Goal: Task Accomplishment & Management: Use online tool/utility

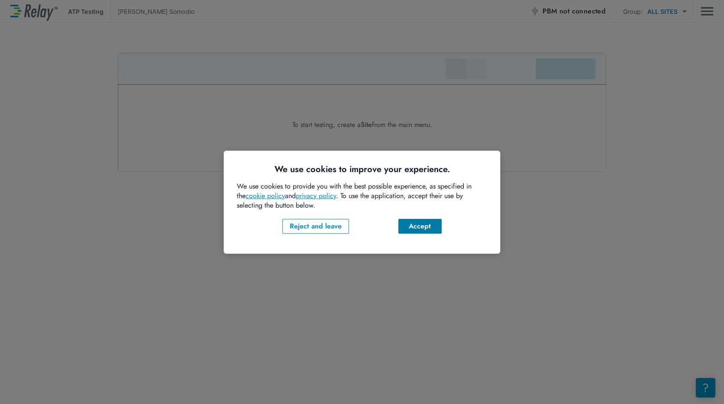
click at [417, 228] on div "Accept" at bounding box center [420, 226] width 29 height 10
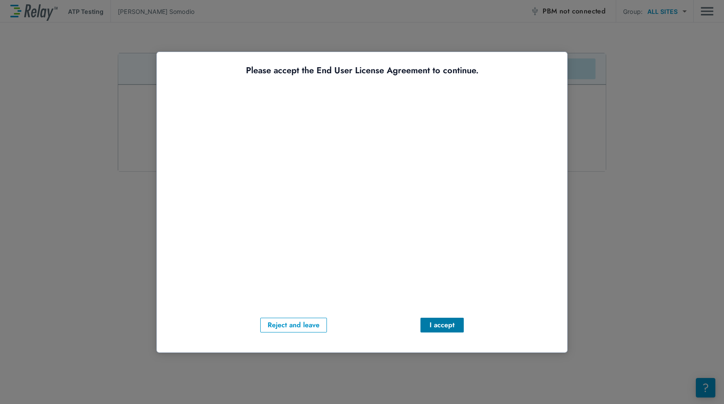
click at [444, 324] on div "I accept" at bounding box center [442, 325] width 29 height 10
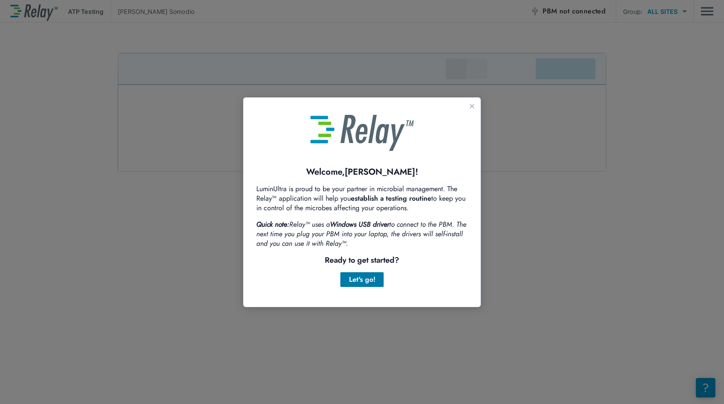
click at [373, 282] on div "Let's go!" at bounding box center [361, 279] width 29 height 10
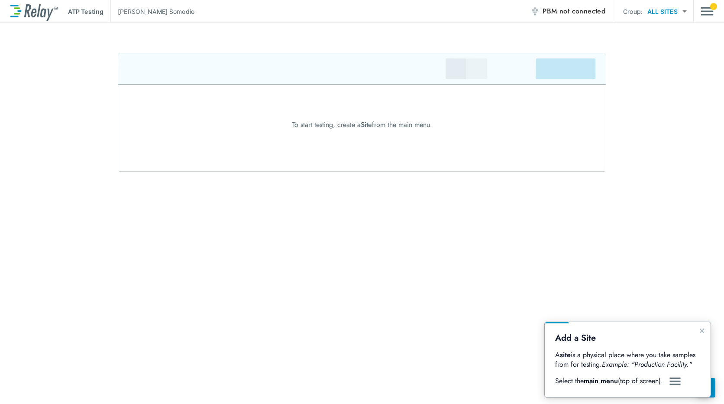
click at [700, 11] on div "ATP Testing Jerome Somodio PBM not connected Group: ALL SITES ********* ​" at bounding box center [362, 11] width 704 height 23
click at [704, 10] on img "Main menu" at bounding box center [707, 11] width 13 height 16
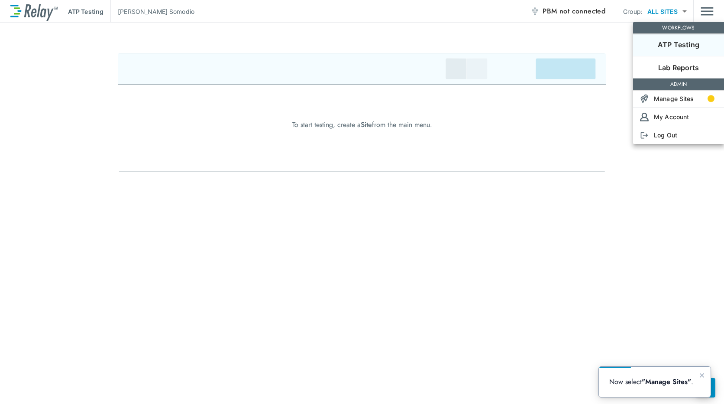
click at [698, 48] on p "ATP Testing" at bounding box center [679, 44] width 42 height 10
click at [334, 264] on div at bounding box center [362, 202] width 724 height 404
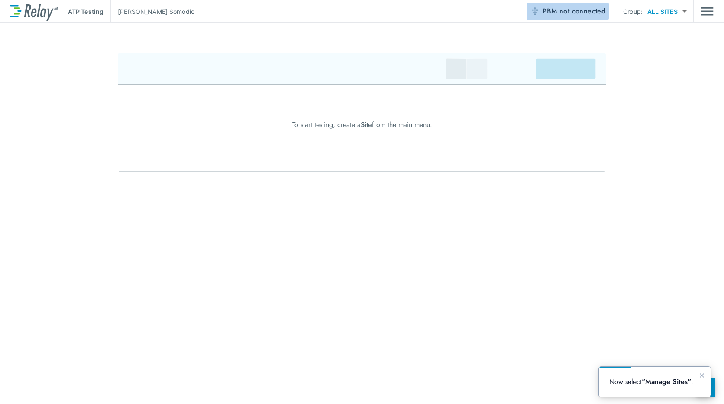
click at [582, 8] on span "not connected" at bounding box center [583, 11] width 46 height 10
click at [577, 11] on span "not connected" at bounding box center [583, 11] width 46 height 10
click at [539, 6] on button "PBM not connected" at bounding box center [568, 11] width 82 height 17
click at [682, 16] on body "ATP Testing Jerome Somodio PBM not connected Group: ALL SITES ********* ​ To st…" at bounding box center [362, 202] width 724 height 404
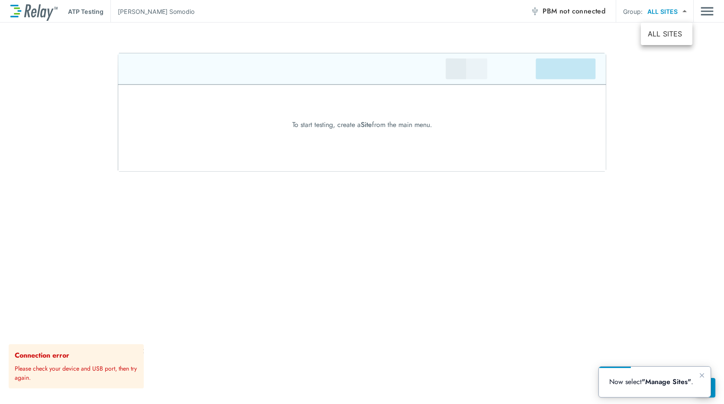
click at [682, 16] on div at bounding box center [362, 202] width 724 height 404
click at [695, 10] on div "ATP Testing Jerome Somodio PBM not connected Group: ALL SITES ********* ​" at bounding box center [362, 11] width 704 height 23
click at [702, 10] on img "Main menu" at bounding box center [707, 11] width 13 height 16
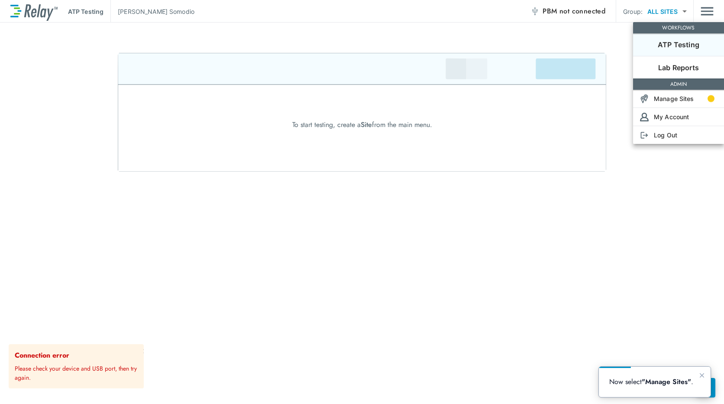
click at [664, 50] on li "ATP Testing" at bounding box center [678, 44] width 91 height 23
click at [663, 67] on p "Lab Reports" at bounding box center [679, 67] width 41 height 10
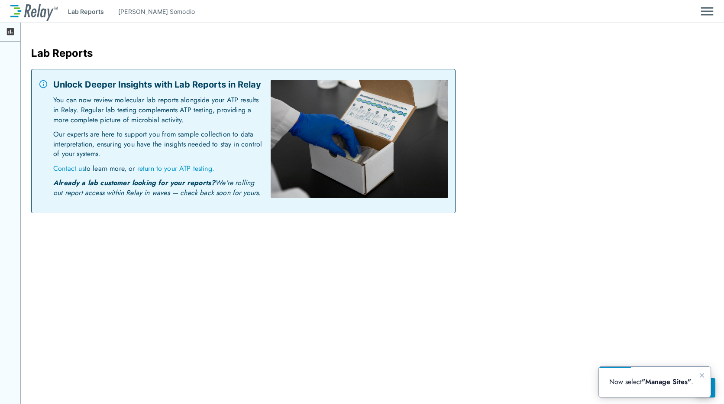
click at [710, 10] on img "Main menu" at bounding box center [707, 11] width 13 height 16
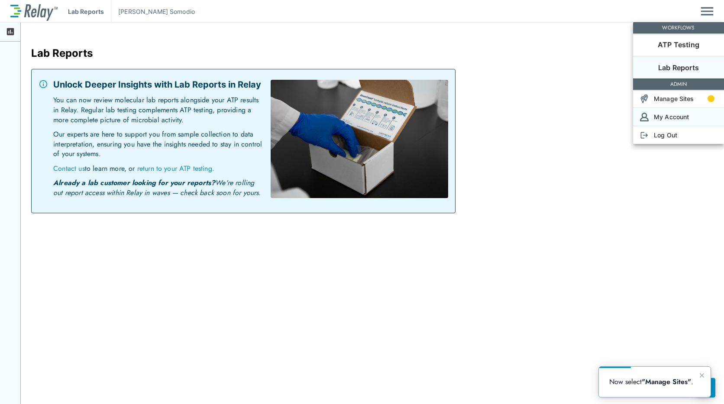
click at [662, 117] on p "My Account" at bounding box center [671, 116] width 35 height 9
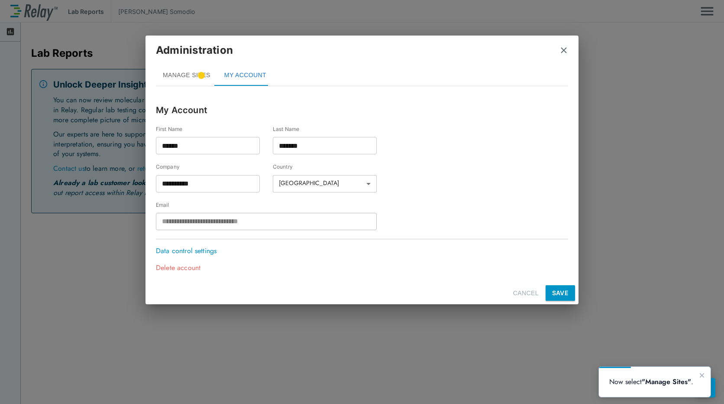
click at [191, 73] on button "MANAGE SITES" at bounding box center [187, 75] width 62 height 21
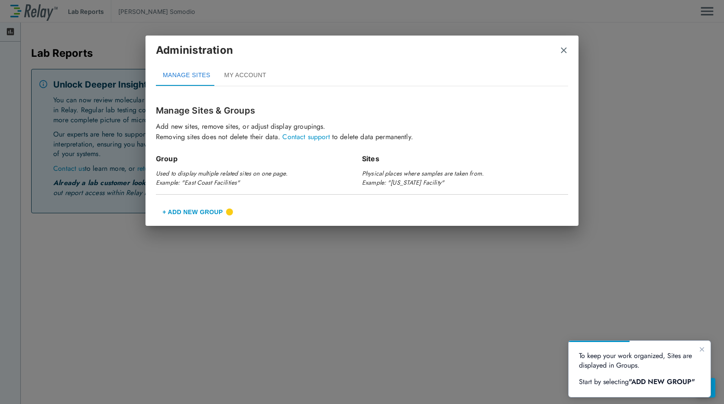
click at [568, 56] on h2 "Administration MANAGE SITES MY ACCOUNT" at bounding box center [362, 65] width 433 height 58
click at [173, 211] on button "+ Add New Group" at bounding box center [193, 211] width 74 height 21
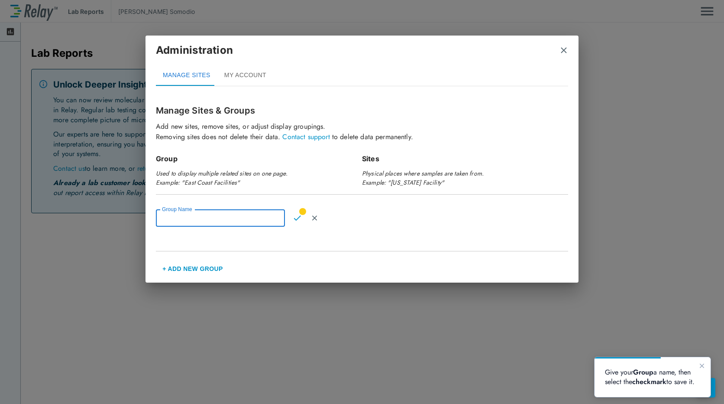
click at [173, 215] on input "Group Name" at bounding box center [220, 217] width 129 height 17
type input "**********"
click at [294, 220] on img "Confirm" at bounding box center [297, 218] width 7 height 8
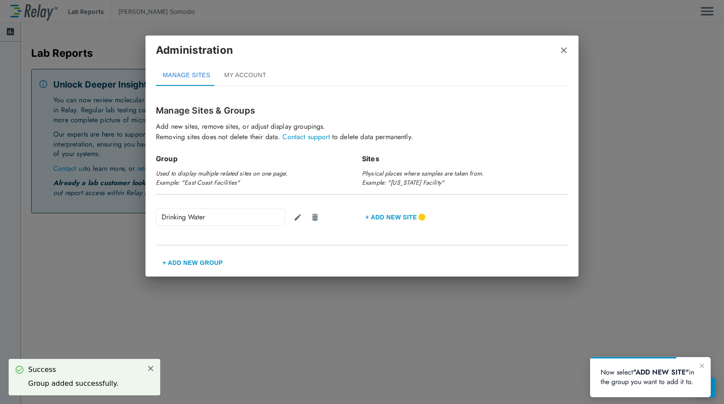
click at [567, 52] on img "close" at bounding box center [564, 50] width 9 height 9
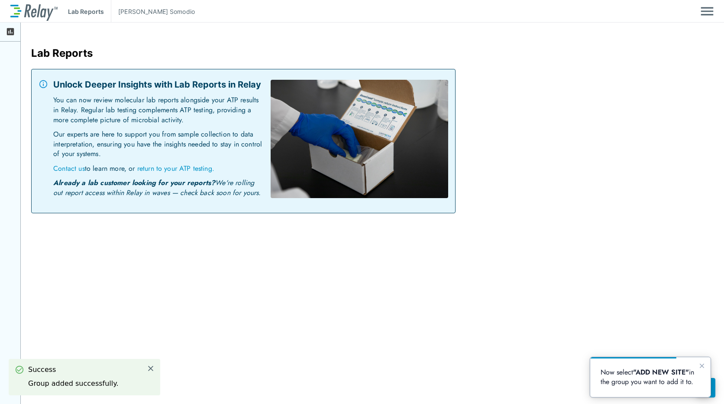
click at [699, 8] on div "Lab Reports Jerome Somodio" at bounding box center [362, 11] width 704 height 23
click at [704, 8] on img "Main menu" at bounding box center [707, 11] width 13 height 16
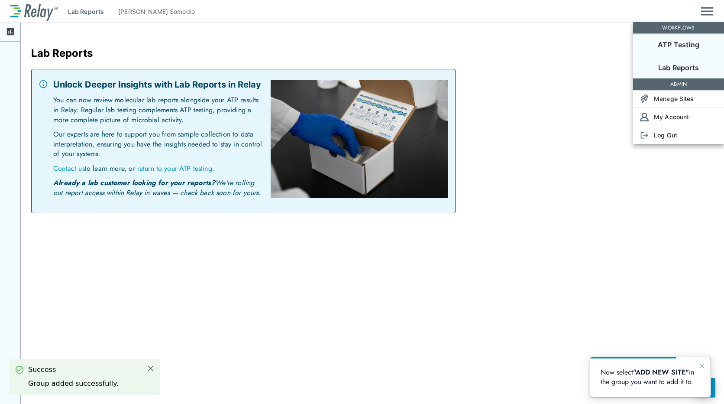
click at [685, 46] on p "ATP Testing" at bounding box center [679, 44] width 42 height 10
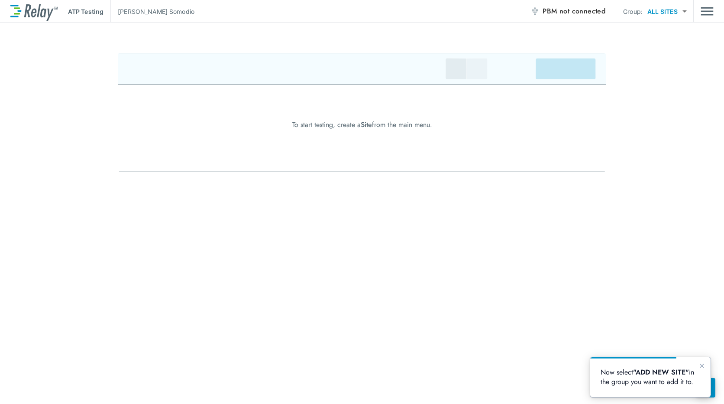
click at [704, 12] on img "Main menu" at bounding box center [707, 11] width 13 height 16
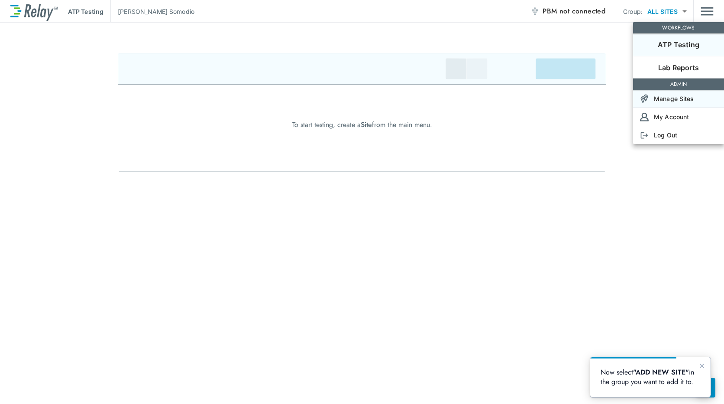
click at [667, 101] on p "Manage Sites" at bounding box center [674, 98] width 40 height 9
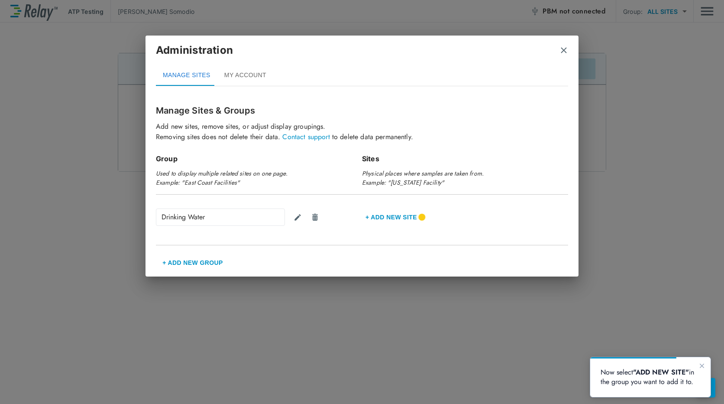
click at [568, 50] on h2 "Administration MANAGE SITES MY ACCOUNT" at bounding box center [362, 65] width 433 height 58
click at [566, 52] on img "close" at bounding box center [564, 50] width 9 height 9
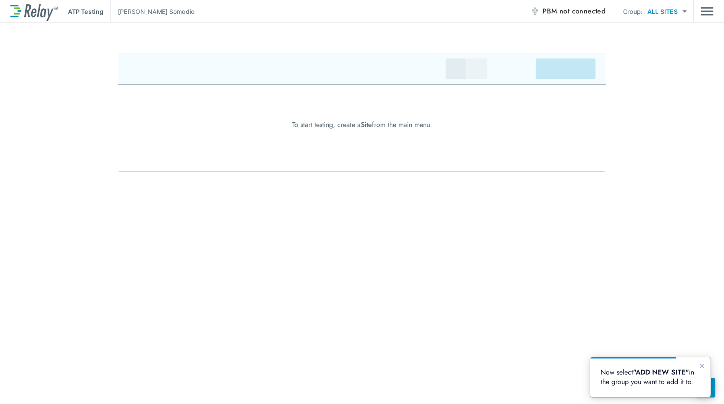
click at [678, 14] on body "ATP Testing Jerome Somodio PBM not connected Group: ALL SITES ********* ​ To st…" at bounding box center [362, 202] width 724 height 404
click at [671, 35] on li "Drinking Water" at bounding box center [672, 34] width 63 height 16
type input "**********"
click at [452, 74] on img at bounding box center [362, 112] width 489 height 119
click at [704, 365] on icon "Close guide" at bounding box center [702, 366] width 4 height 4
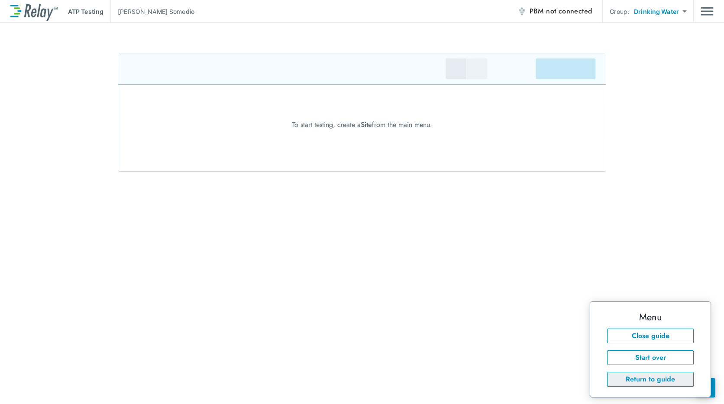
click at [626, 376] on button "Return to guide" at bounding box center [650, 379] width 87 height 15
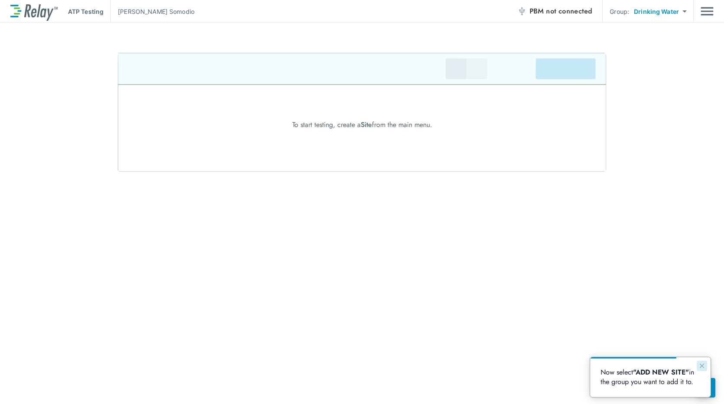
click at [700, 364] on icon "Close guide" at bounding box center [702, 365] width 7 height 7
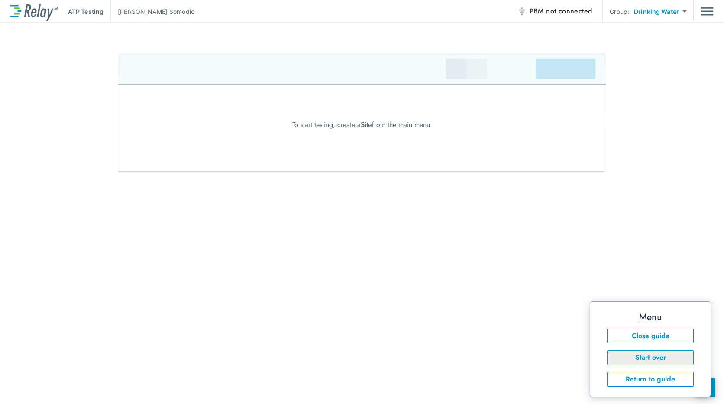
click at [666, 357] on button "Start over" at bounding box center [650, 357] width 87 height 15
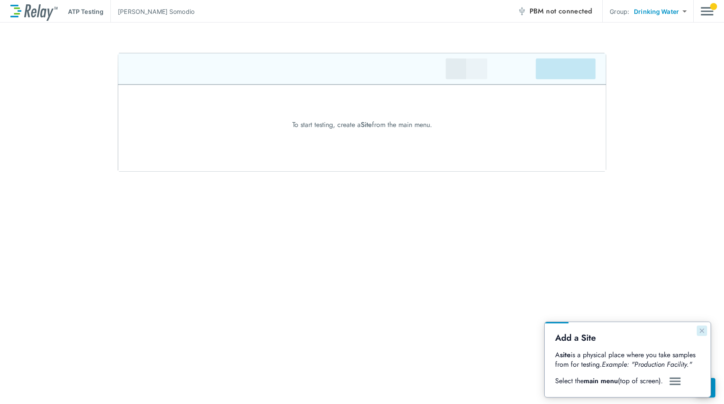
click at [704, 331] on icon "Close guide" at bounding box center [702, 330] width 7 height 7
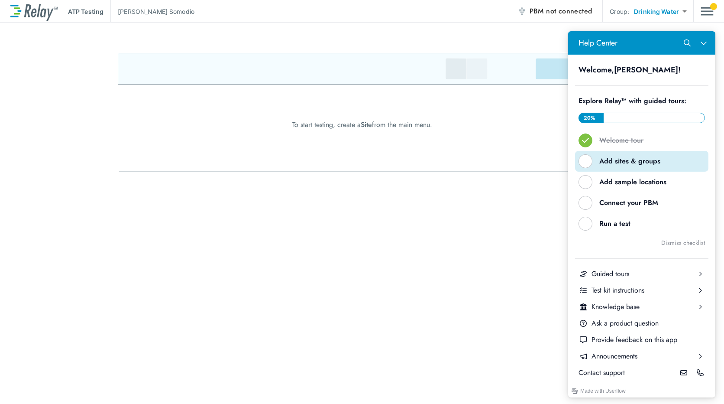
click at [583, 159] on div "Help Center" at bounding box center [586, 161] width 14 height 14
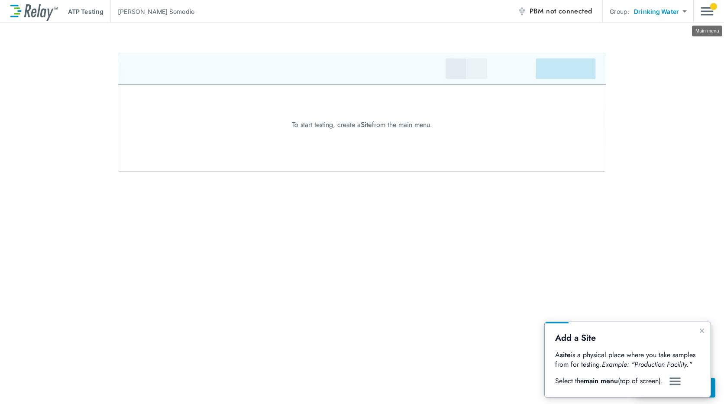
click at [704, 14] on img "Main menu" at bounding box center [707, 11] width 13 height 16
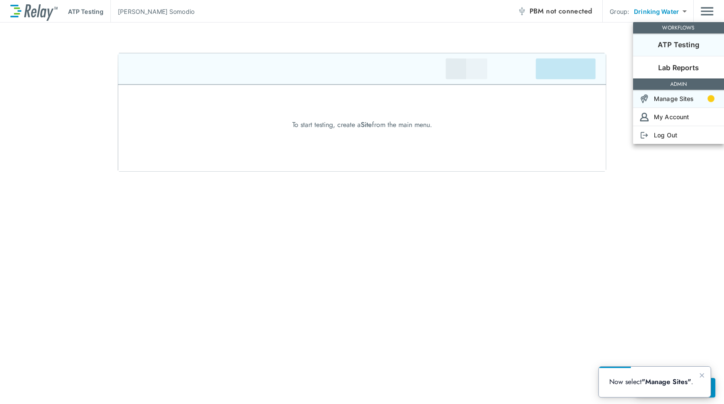
click at [662, 97] on p "Manage Sites" at bounding box center [674, 98] width 40 height 9
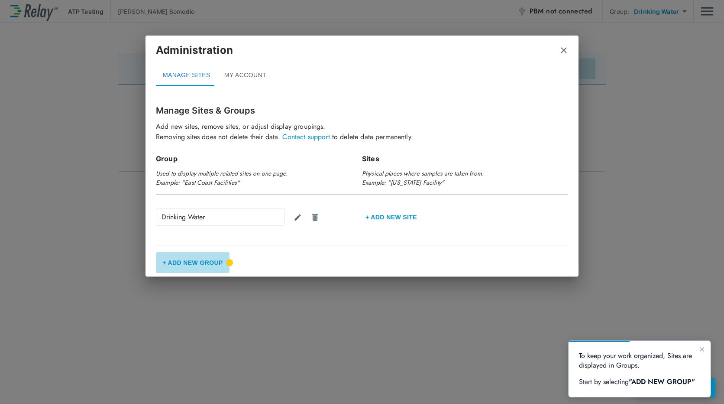
click at [166, 262] on button "+ Add New Group" at bounding box center [193, 262] width 74 height 21
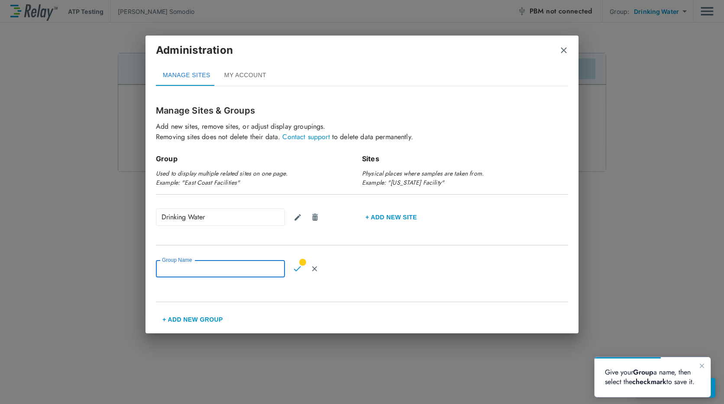
click at [169, 267] on input "Group Name" at bounding box center [220, 268] width 129 height 17
type input "**********"
click at [295, 268] on img "Confirm" at bounding box center [297, 269] width 7 height 8
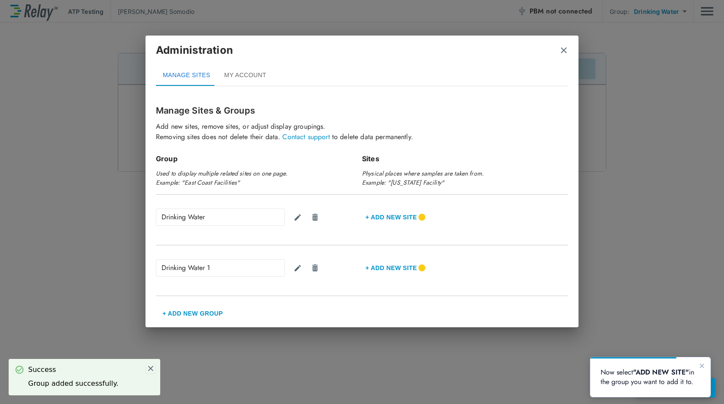
click at [149, 367] on div "Administration MANAGE SITES MY ACCOUNT Manage Sites & Groups Add new sites, rem…" at bounding box center [362, 202] width 724 height 404
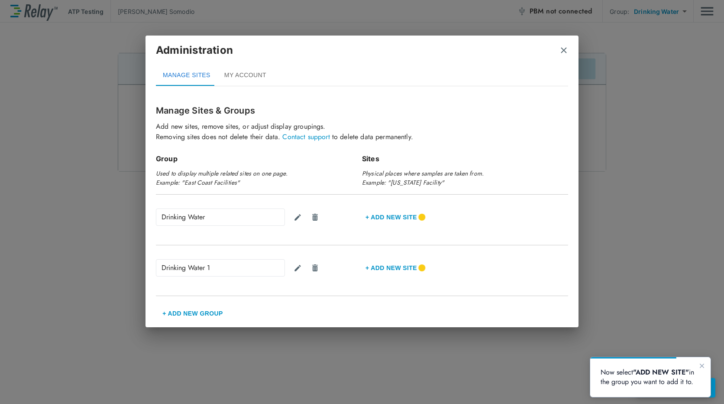
click at [569, 47] on h2 "Administration MANAGE SITES MY ACCOUNT" at bounding box center [362, 65] width 433 height 58
click at [568, 48] on img "close" at bounding box center [564, 50] width 9 height 9
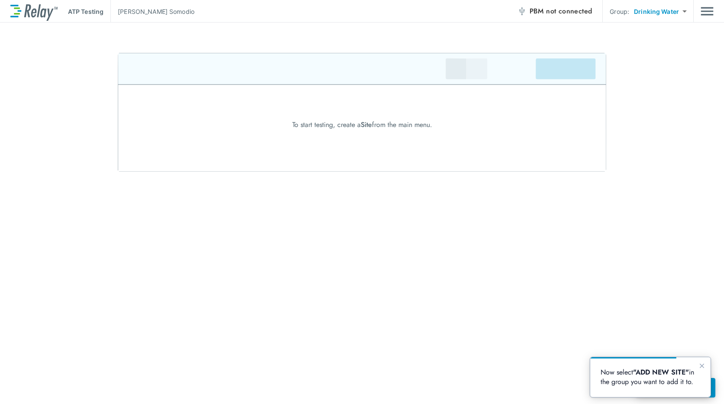
click at [687, 380] on p "Now select "ADD NEW SITE" in the group you want to add it to." at bounding box center [651, 376] width 100 height 19
click at [675, 14] on body "**********" at bounding box center [362, 202] width 724 height 404
click at [661, 49] on li "Drinking Water 1" at bounding box center [662, 50] width 68 height 16
click at [665, 14] on body "**********" at bounding box center [362, 202] width 724 height 404
click at [660, 64] on li "ALL SITES" at bounding box center [658, 65] width 69 height 16
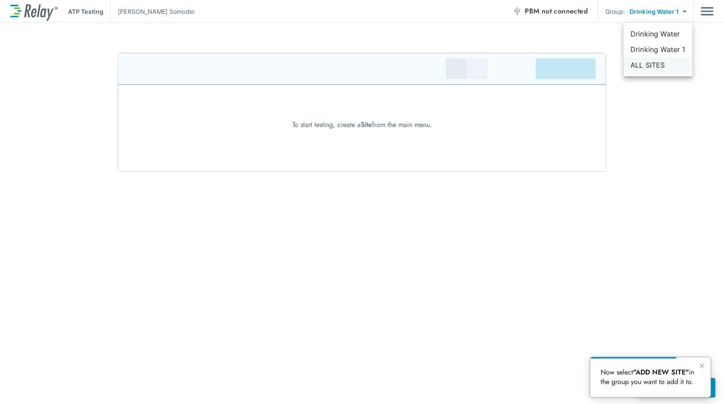
type input "*********"
click at [658, 16] on body "ATP Testing Jerome Somodio PBM not connected Group: ALL SITES ********* ​ To st…" at bounding box center [362, 202] width 724 height 404
click at [654, 132] on div at bounding box center [362, 202] width 724 height 404
click at [703, 367] on icon "Close guide" at bounding box center [702, 365] width 7 height 7
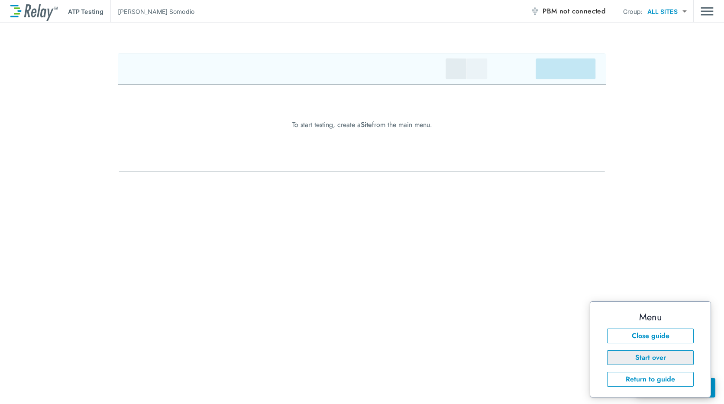
drag, startPoint x: 659, startPoint y: 335, endPoint x: 650, endPoint y: 357, distance: 23.3
click at [650, 357] on div "Menu Close guide Start over Return to guide" at bounding box center [651, 349] width 100 height 75
click at [642, 380] on button "Return to guide" at bounding box center [650, 379] width 87 height 15
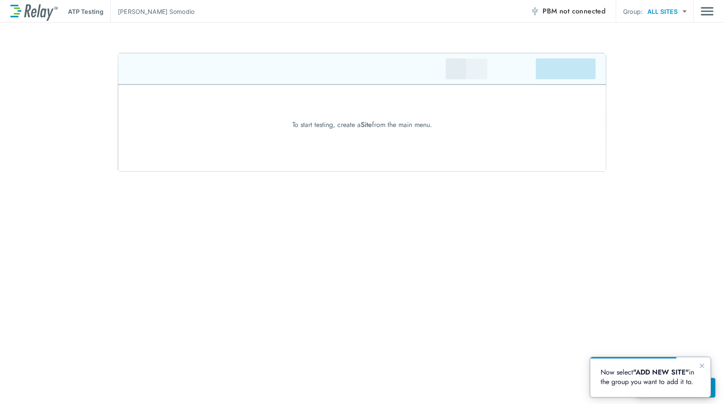
drag, startPoint x: 704, startPoint y: 366, endPoint x: 705, endPoint y: 422, distance: 55.5
click at [705, 366] on icon "Close guide" at bounding box center [702, 365] width 7 height 7
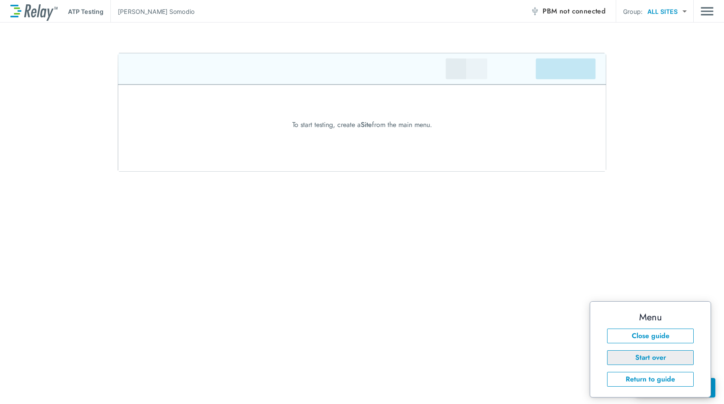
click at [672, 357] on button "Start over" at bounding box center [650, 357] width 87 height 15
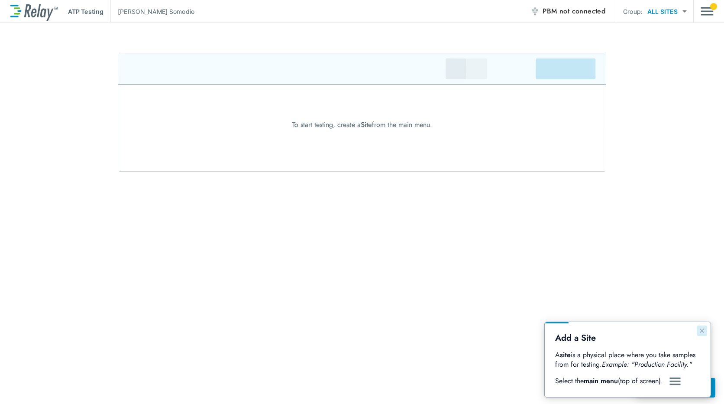
click at [701, 329] on icon "Close guide" at bounding box center [702, 330] width 7 height 7
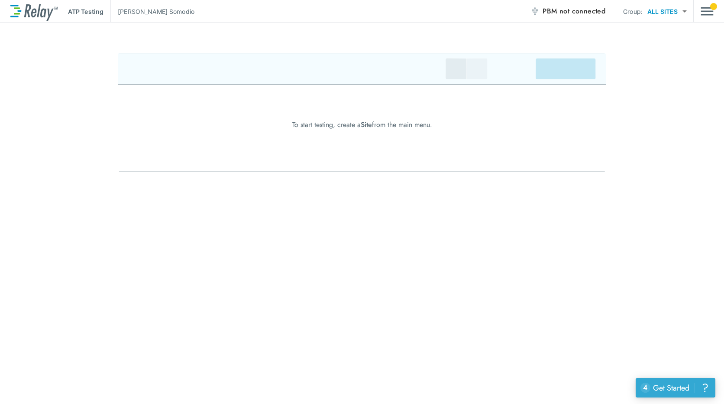
click at [670, 387] on div "Get Started" at bounding box center [671, 387] width 36 height 11
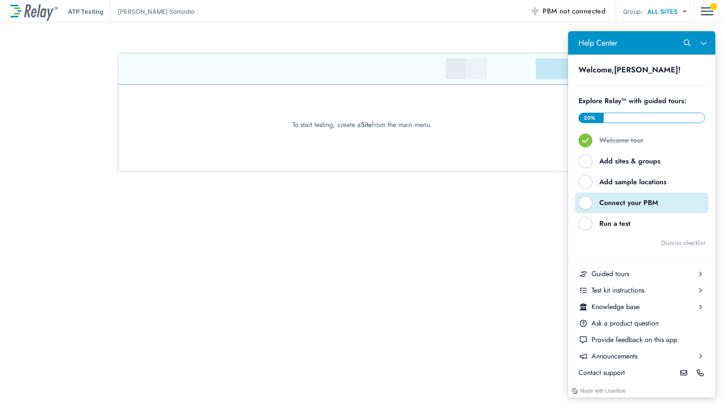
click at [600, 203] on div "Connect your PBM" at bounding box center [646, 203] width 92 height 10
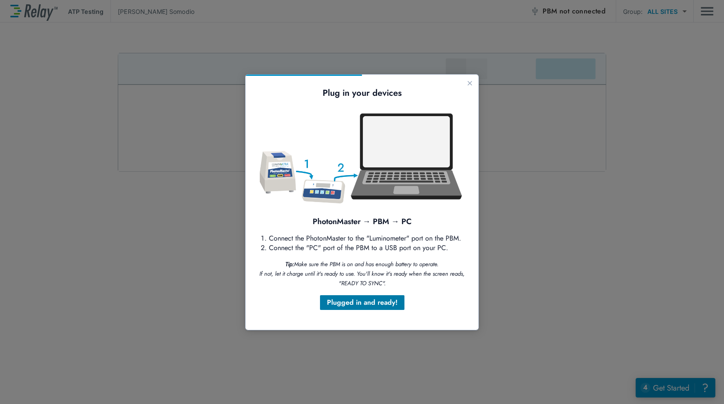
click at [369, 305] on div "Plugged in and ready!" at bounding box center [362, 302] width 71 height 10
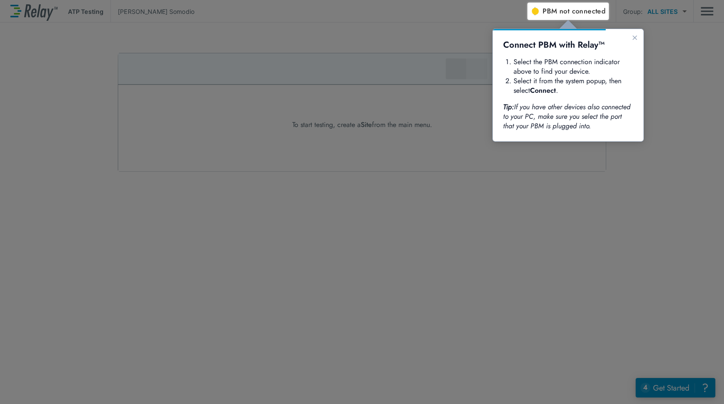
click at [564, 14] on span "not connected" at bounding box center [583, 11] width 46 height 10
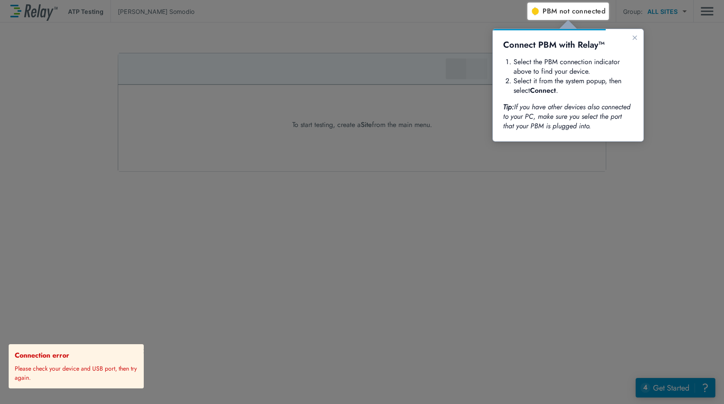
click at [371, 161] on div at bounding box center [264, 203] width 528 height 401
click at [631, 39] on button "Close guide" at bounding box center [635, 37] width 10 height 10
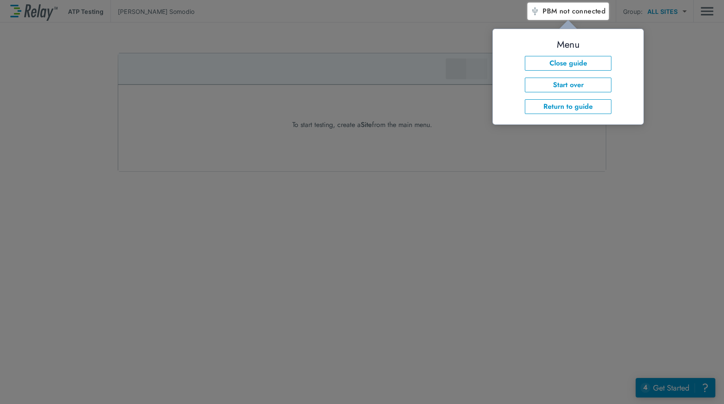
click at [579, 6] on span "PBM not connected" at bounding box center [574, 11] width 63 height 12
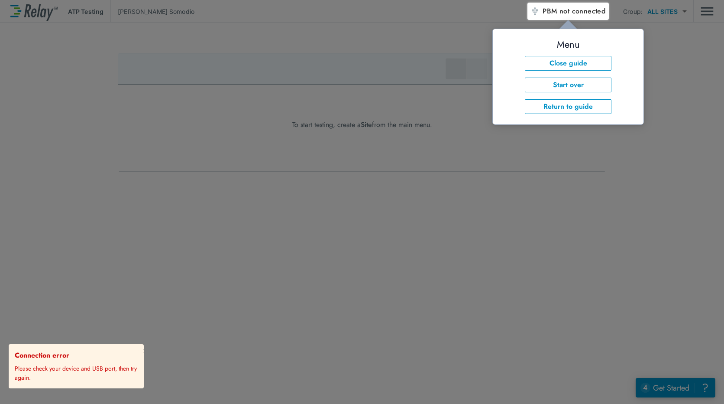
click at [593, 10] on span "not connected" at bounding box center [583, 11] width 46 height 10
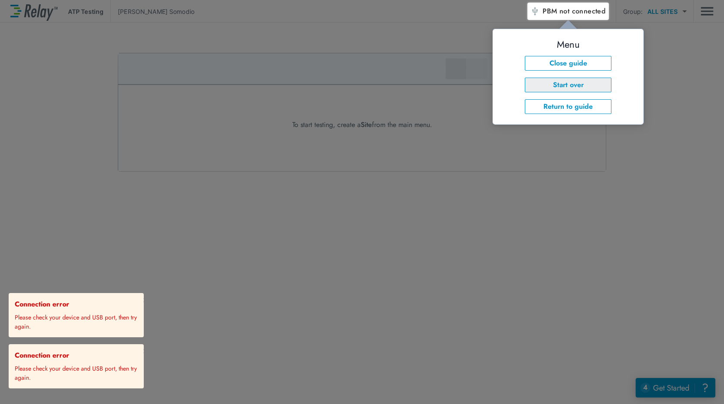
click at [581, 87] on button "Start over" at bounding box center [568, 85] width 87 height 15
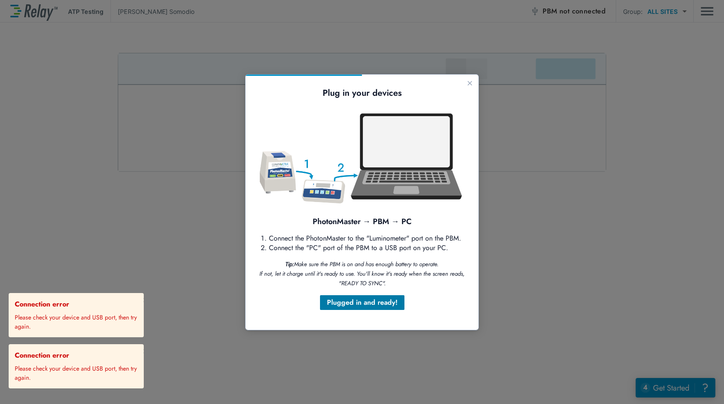
click at [364, 307] on div "Plugged in and ready!" at bounding box center [362, 302] width 71 height 10
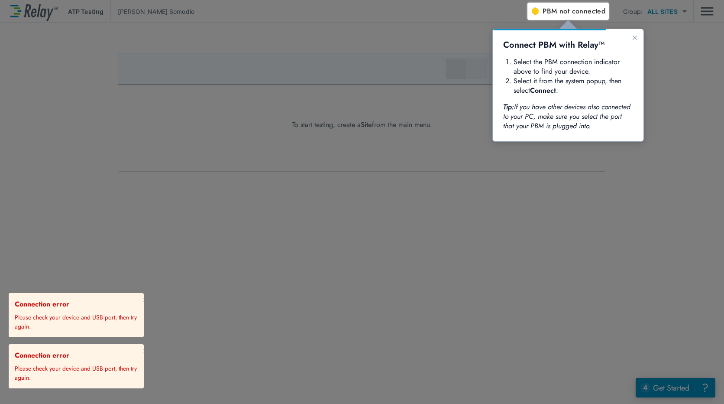
click at [563, 15] on span "not connected" at bounding box center [583, 11] width 46 height 10
click at [161, 282] on div at bounding box center [264, 203] width 528 height 401
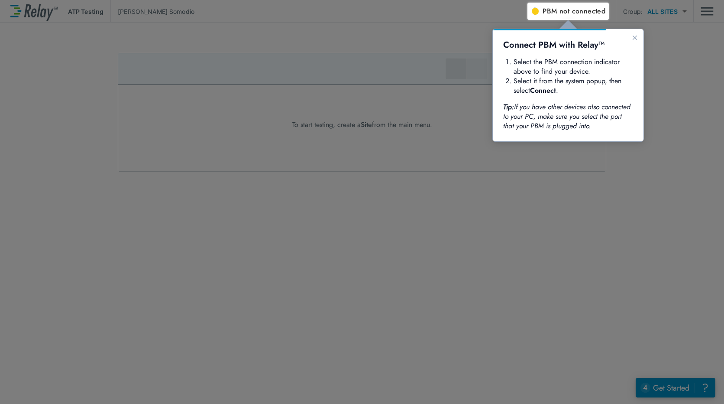
click at [656, 268] on div at bounding box center [626, 212] width 197 height 384
click at [652, 156] on div at bounding box center [626, 212] width 197 height 384
